Goal: Task Accomplishment & Management: Use online tool/utility

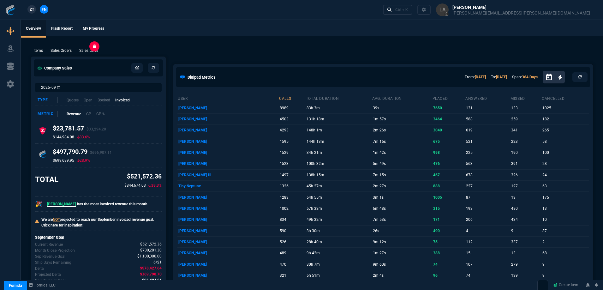
click at [90, 50] on p "Sales Lines" at bounding box center [88, 51] width 19 height 6
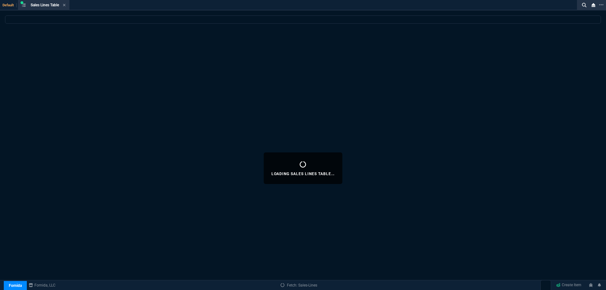
select select
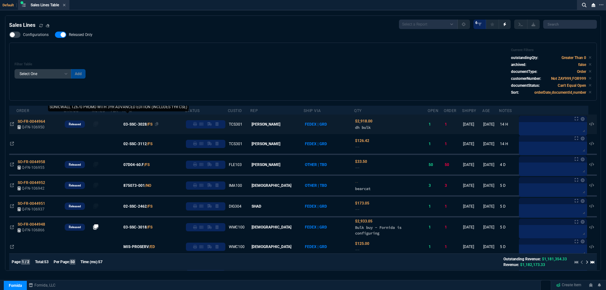
click at [144, 124] on span "03-SSC-3028" at bounding box center [134, 124] width 23 height 6
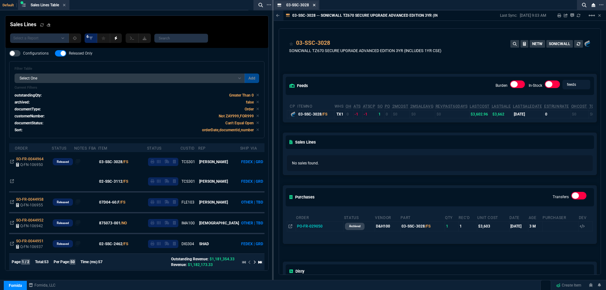
click at [315, 5] on icon at bounding box center [314, 5] width 3 height 4
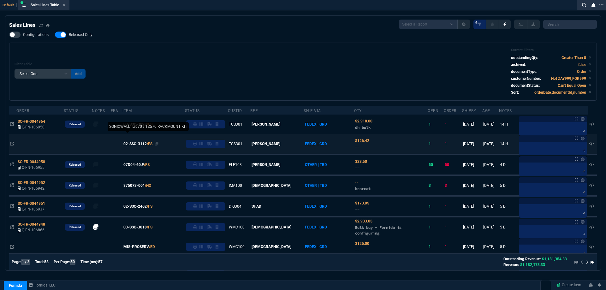
click at [141, 144] on span "02-SSC-3112" at bounding box center [134, 144] width 23 height 6
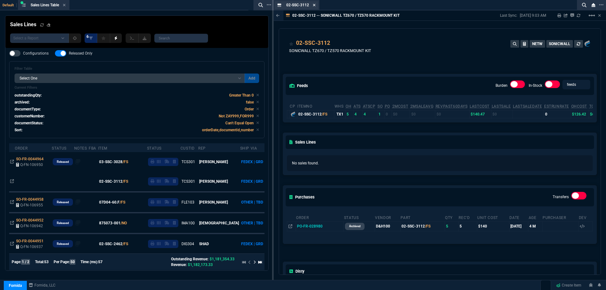
click at [314, 7] on fa-icon at bounding box center [314, 5] width 3 height 4
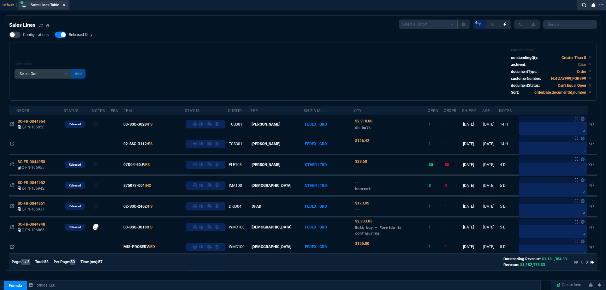
click at [66, 7] on icon at bounding box center [64, 5] width 3 height 4
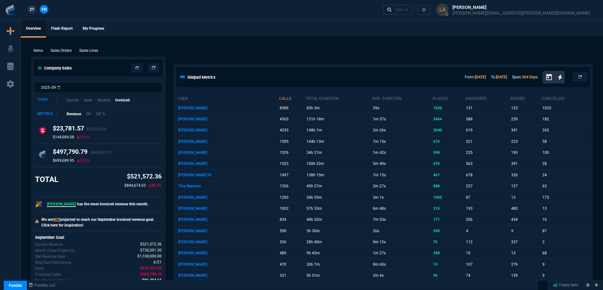
click at [34, 8] on span "ZT" at bounding box center [32, 10] width 4 height 6
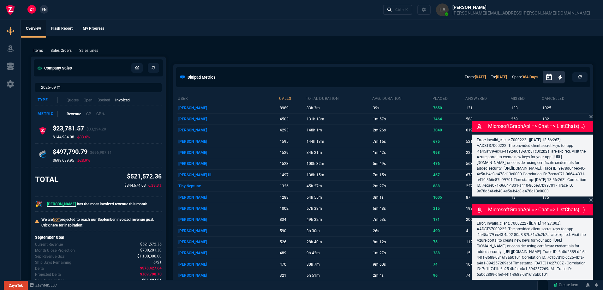
click at [84, 51] on p "Sales Lines" at bounding box center [88, 51] width 19 height 6
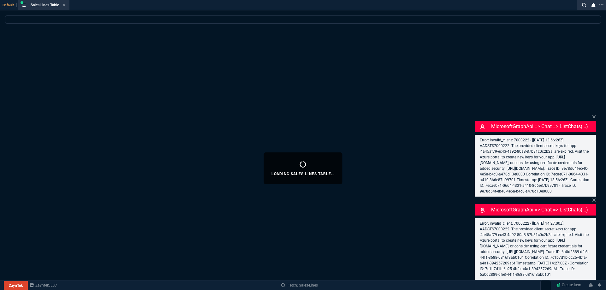
select select
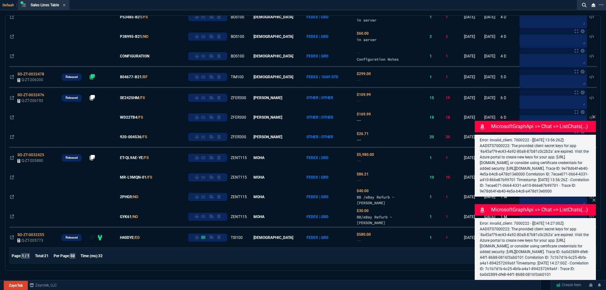
scroll to position [7, 0]
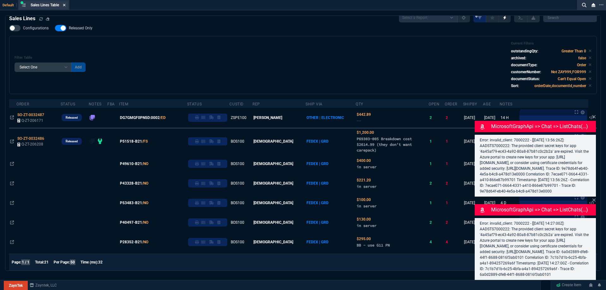
click at [65, 7] on fa-icon at bounding box center [64, 5] width 3 height 4
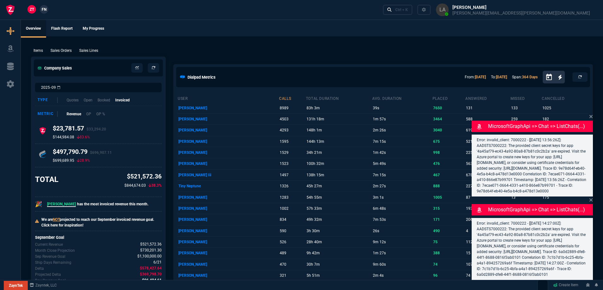
click at [45, 13] on link "FN" at bounding box center [44, 9] width 9 height 9
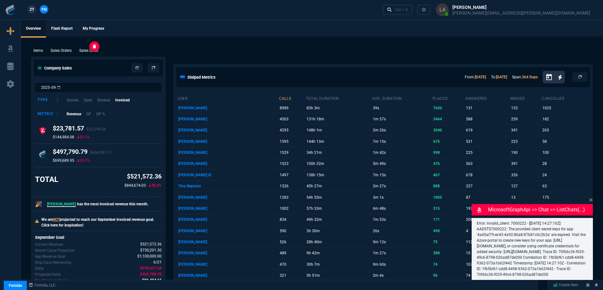
click at [86, 48] on p "Sales Lines" at bounding box center [88, 51] width 19 height 6
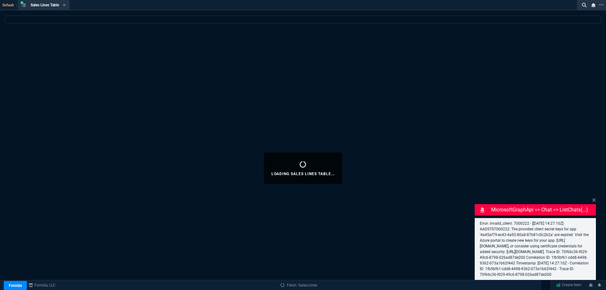
select select
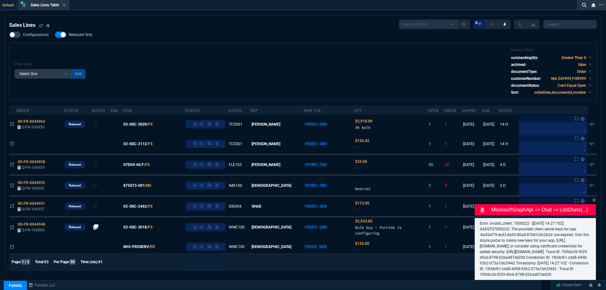
scroll to position [55, 0]
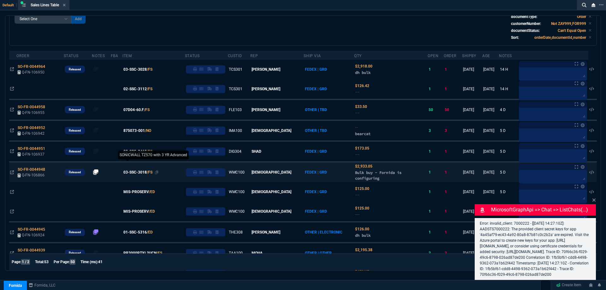
click at [144, 174] on span "03-SSC-3018" at bounding box center [134, 172] width 23 height 6
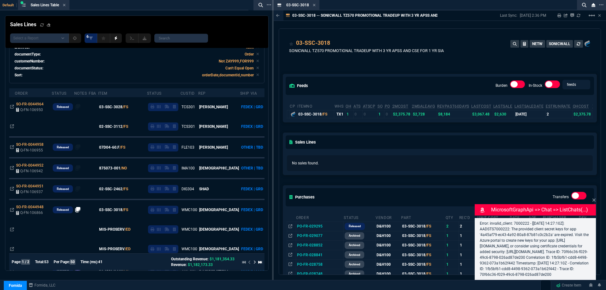
drag, startPoint x: 315, startPoint y: 6, endPoint x: 350, endPoint y: 23, distance: 39.1
click at [315, 6] on icon at bounding box center [314, 5] width 3 height 4
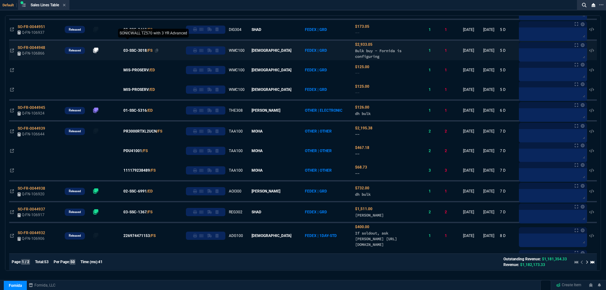
scroll to position [181, 0]
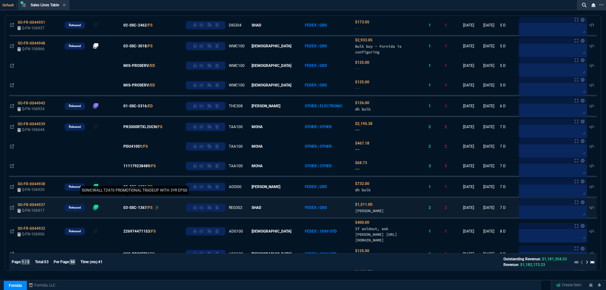
click at [139, 209] on span "03-SSC-1367" at bounding box center [134, 208] width 23 height 6
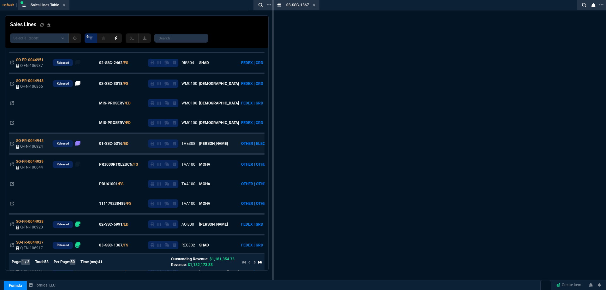
scroll to position [219, 0]
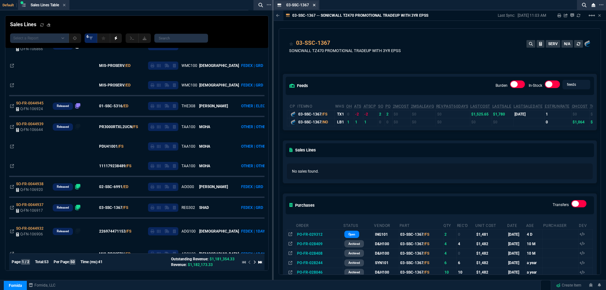
click at [313, 4] on icon at bounding box center [314, 5] width 3 height 3
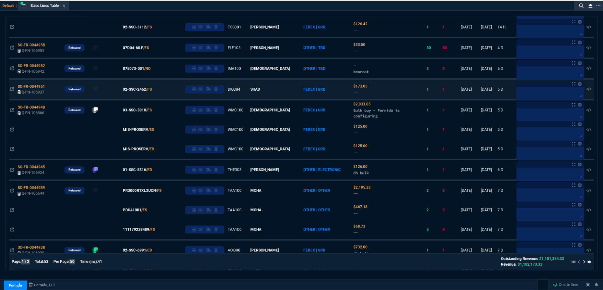
scroll to position [0, 0]
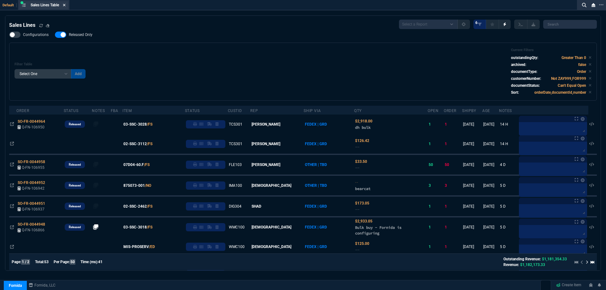
click at [65, 7] on fa-icon at bounding box center [64, 5] width 3 height 4
